Goal: Information Seeking & Learning: Learn about a topic

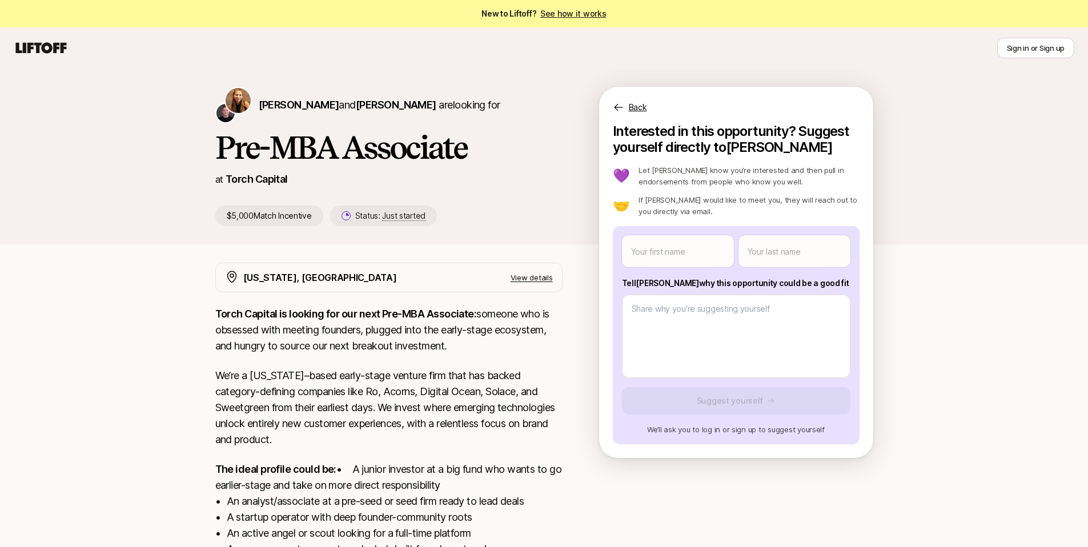
click at [285, 98] on p "[PERSON_NAME] and [PERSON_NAME] are looking for" at bounding box center [380, 105] width 242 height 16
click at [288, 102] on span "[PERSON_NAME]" at bounding box center [299, 105] width 81 height 12
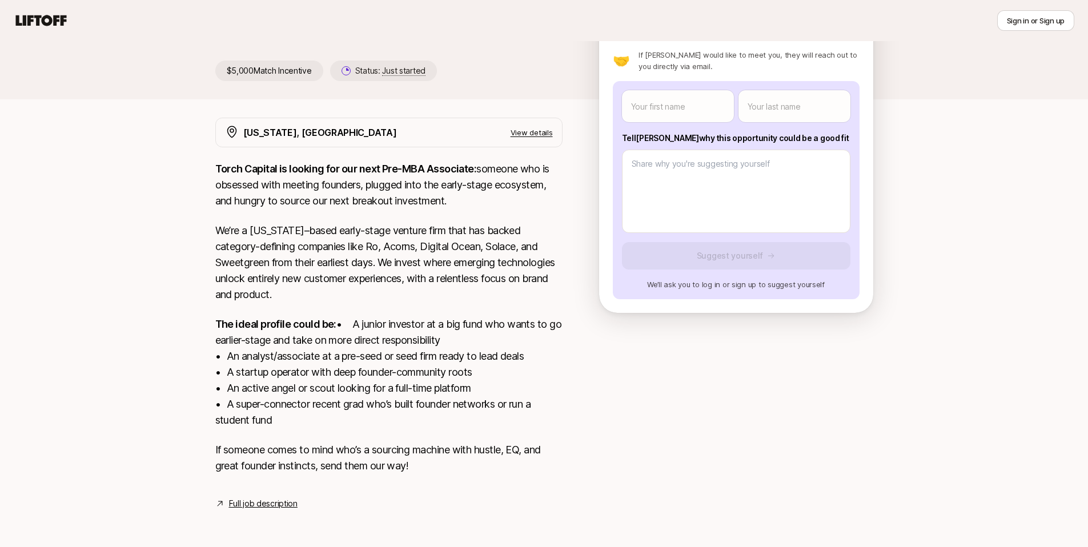
scroll to position [139, 0]
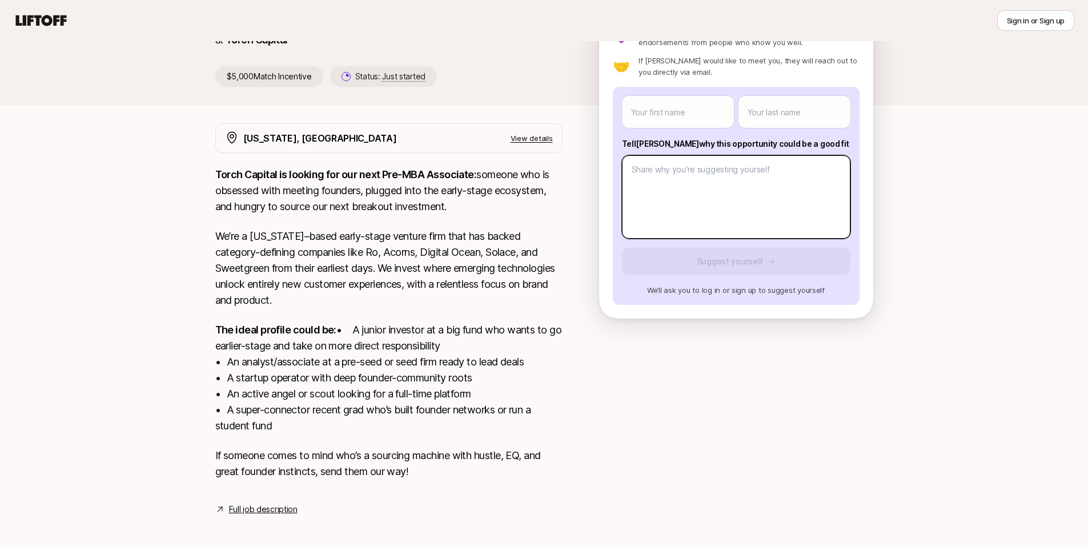
click at [733, 206] on body "New to Liftoff? See how it works Sign in or Sign up Sign in or Sign up [PERSON_…" at bounding box center [544, 134] width 1088 height 547
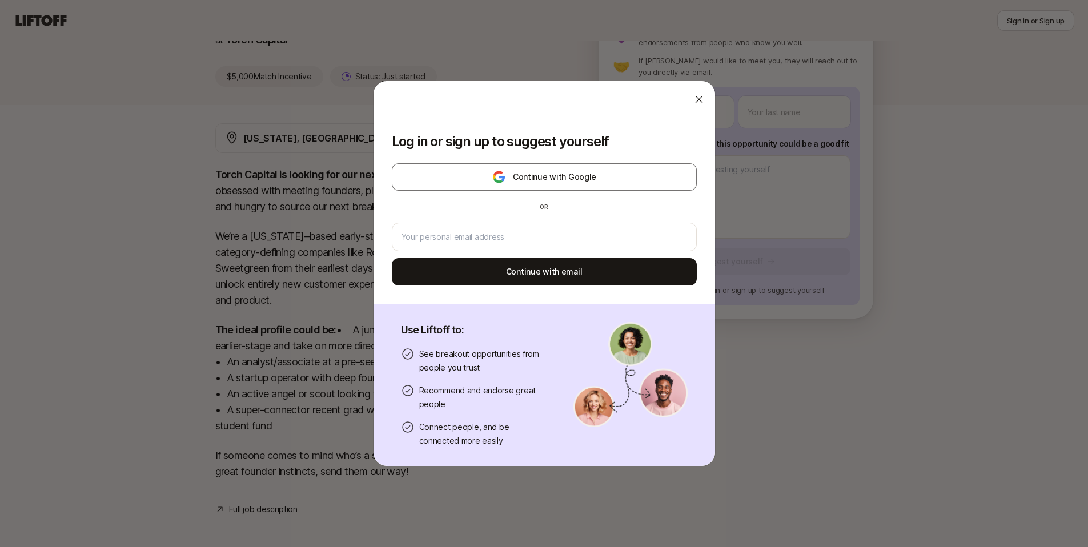
click at [694, 102] on icon at bounding box center [699, 99] width 11 height 11
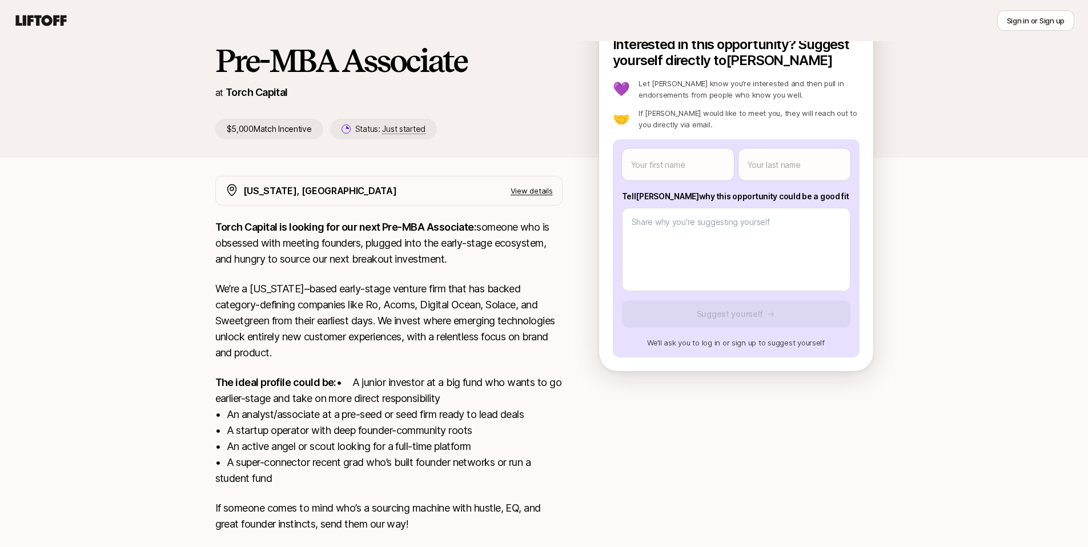
scroll to position [0, 0]
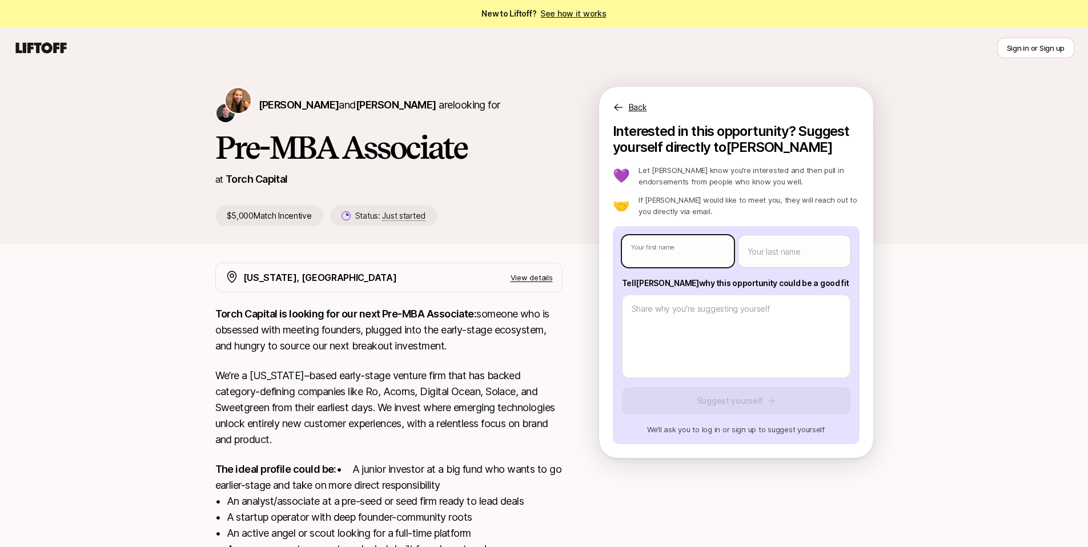
click at [681, 241] on body "New to Liftoff? See how it works Sign in or Sign up Sign in or Sign up [PERSON_…" at bounding box center [544, 273] width 1088 height 547
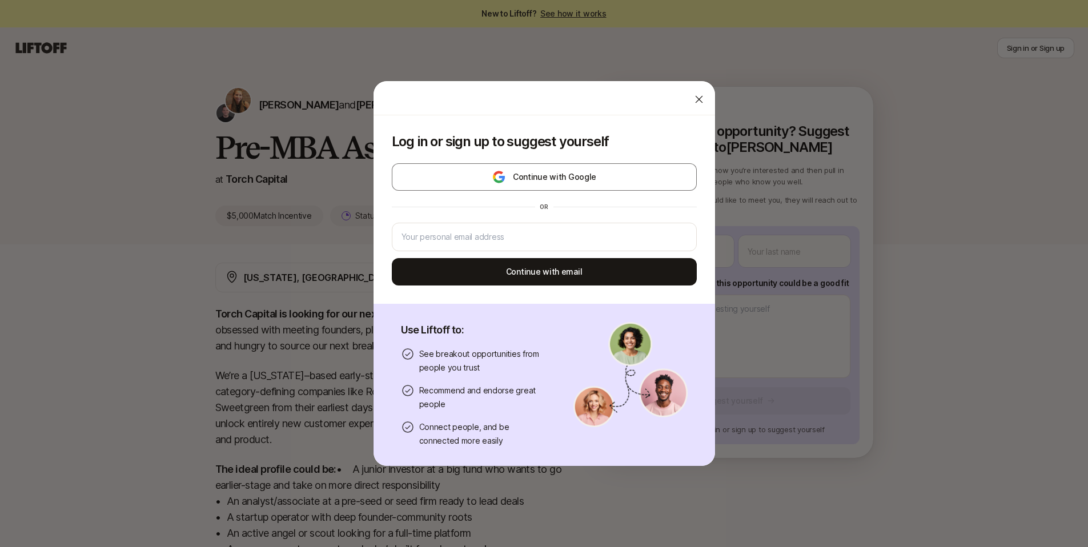
click at [694, 98] on icon at bounding box center [699, 99] width 11 height 11
type textarea "x"
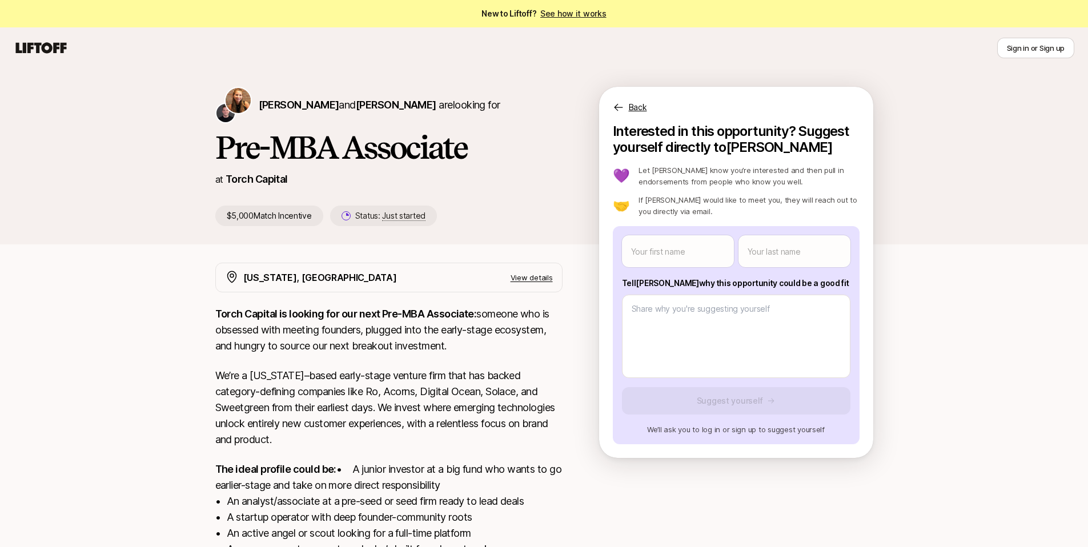
click at [534, 273] on p "View details" at bounding box center [532, 277] width 42 height 11
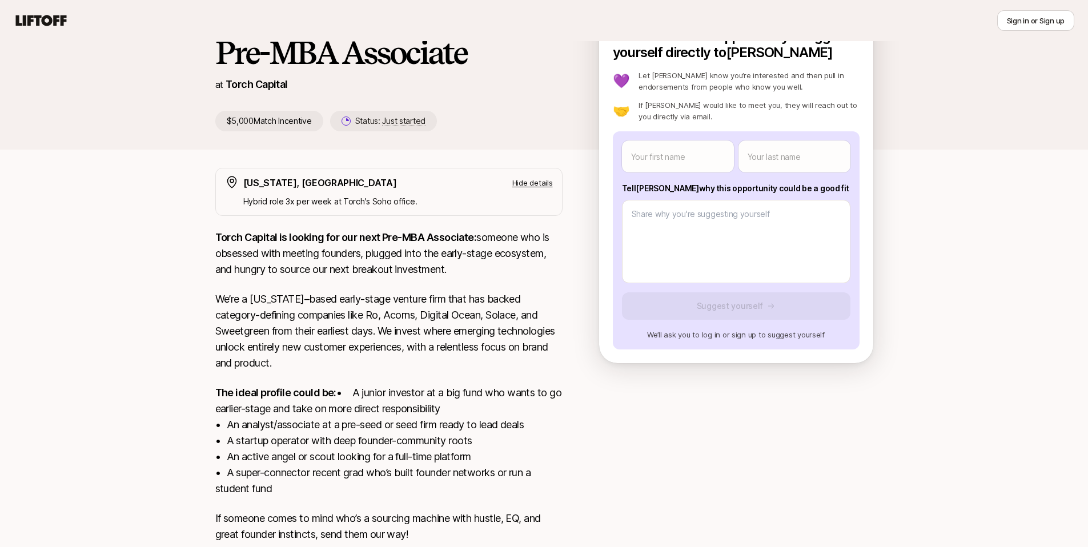
scroll to position [179, 0]
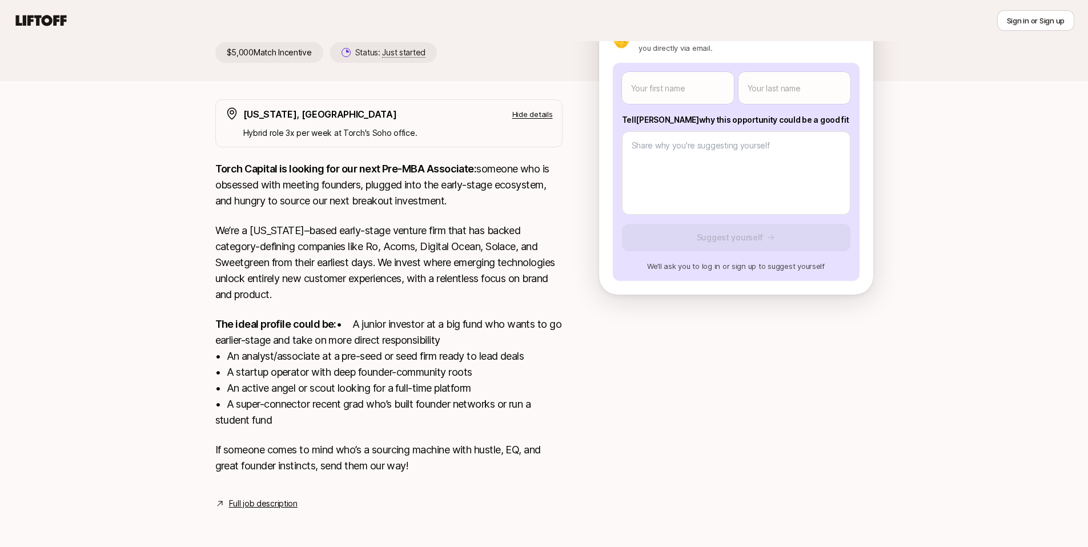
click at [290, 499] on link "Full job description" at bounding box center [263, 504] width 69 height 14
